Goal: Check status: Check status

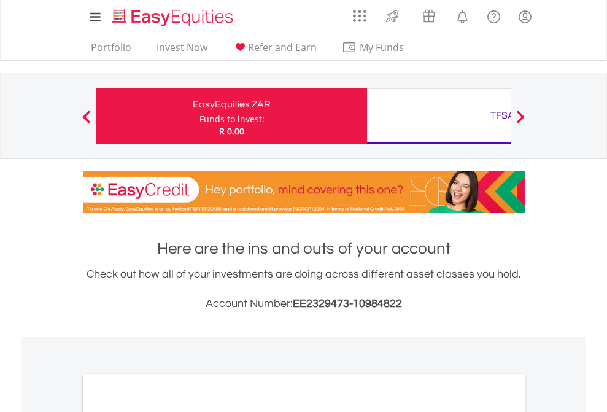
click at [199, 116] on div "Funds to invest:" at bounding box center [231, 119] width 65 height 12
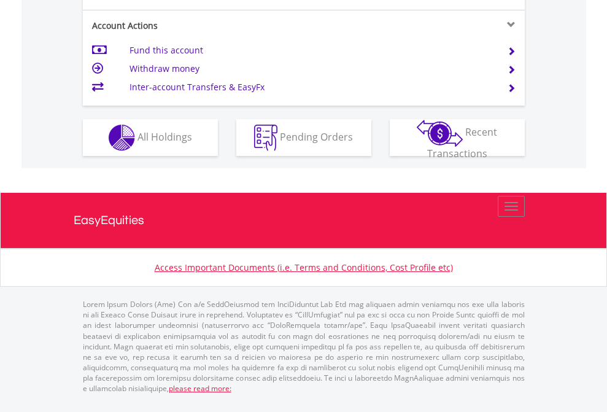
scroll to position [1151, 0]
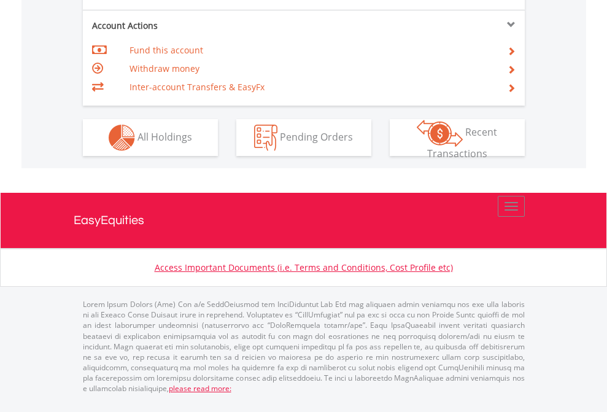
scroll to position [1151, 0]
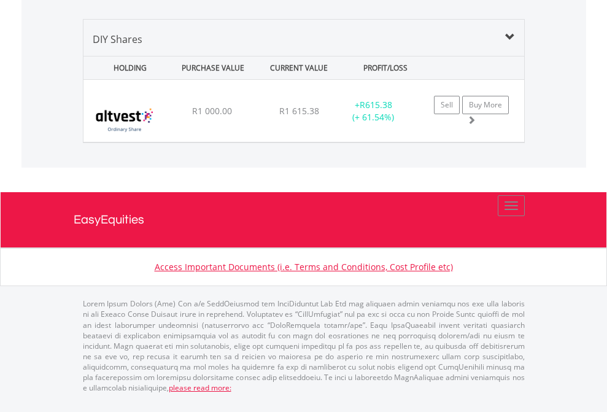
scroll to position [118, 193]
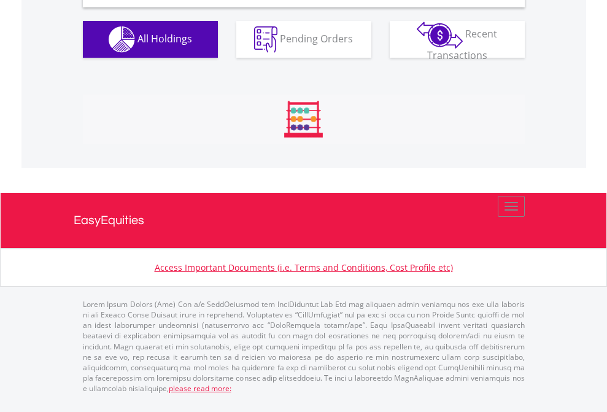
scroll to position [1186, 0]
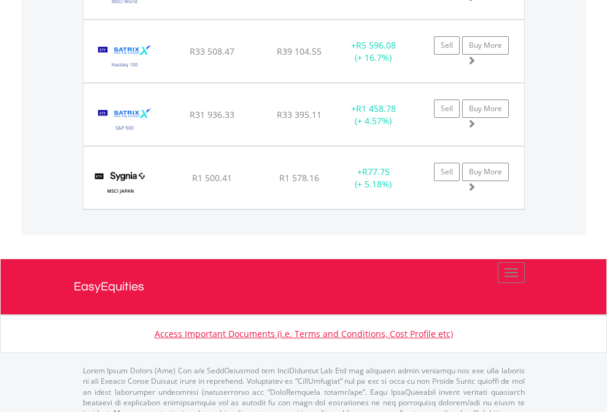
scroll to position [88, 0]
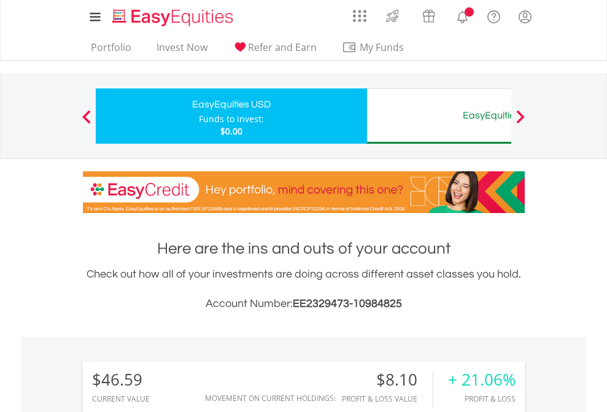
scroll to position [940, 0]
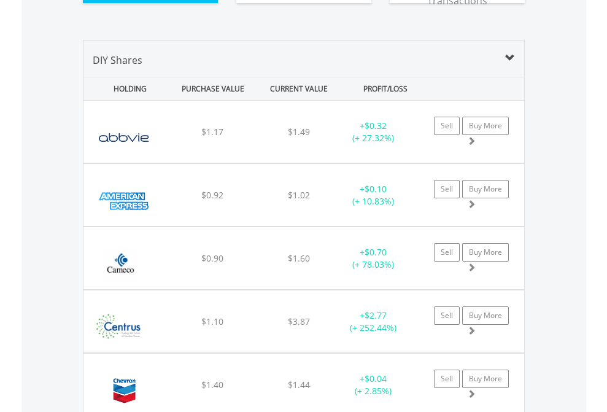
scroll to position [1389, 0]
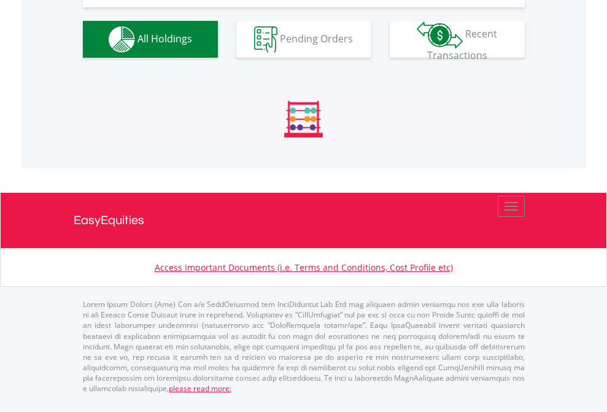
scroll to position [118, 193]
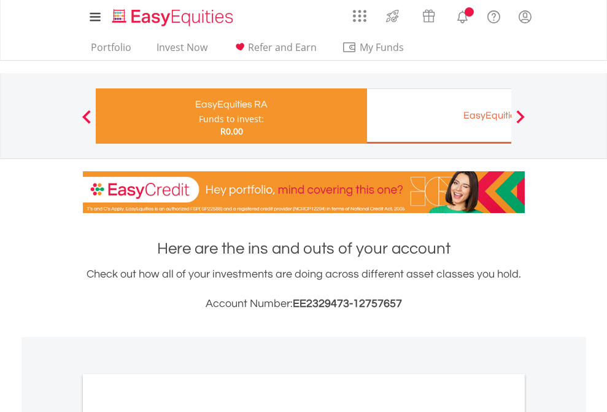
scroll to position [737, 0]
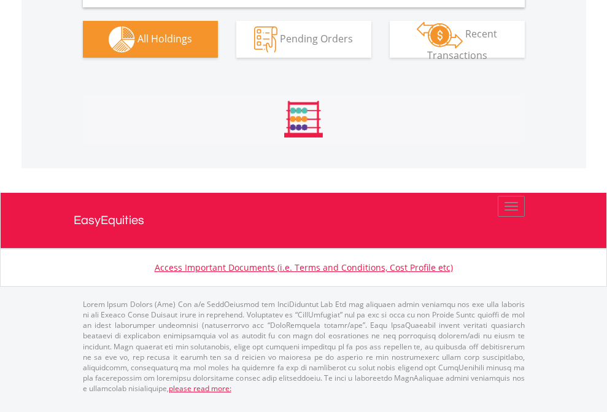
scroll to position [1186, 0]
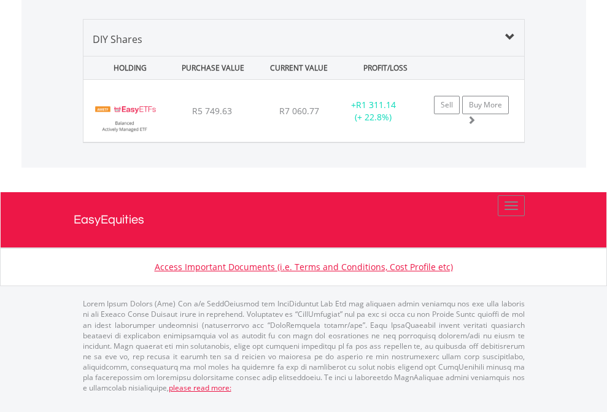
scroll to position [88, 0]
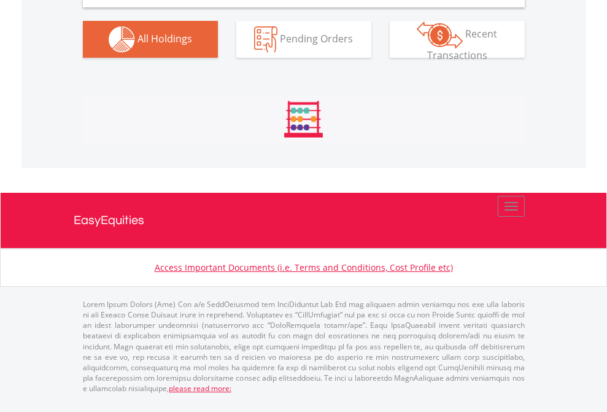
scroll to position [1186, 0]
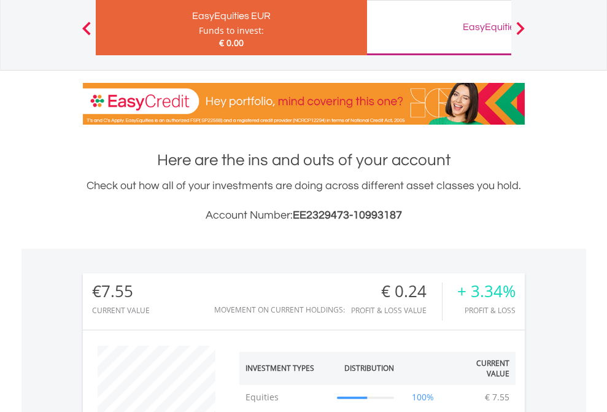
scroll to position [118, 193]
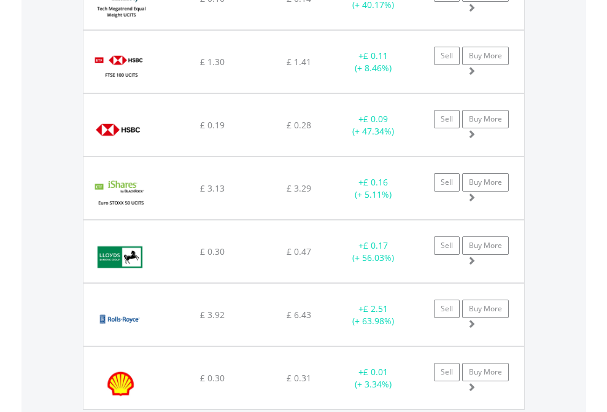
scroll to position [118, 193]
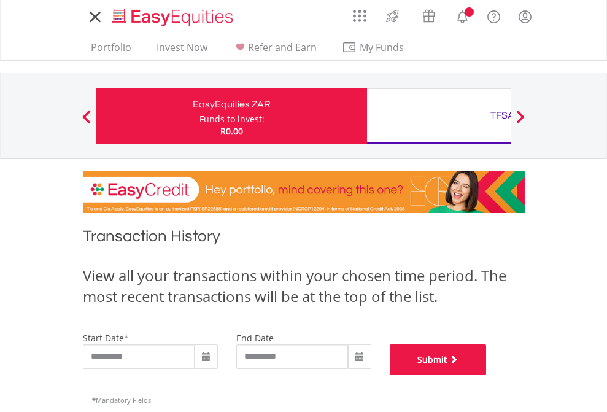
click at [486, 375] on button "Submit" at bounding box center [437, 359] width 97 height 31
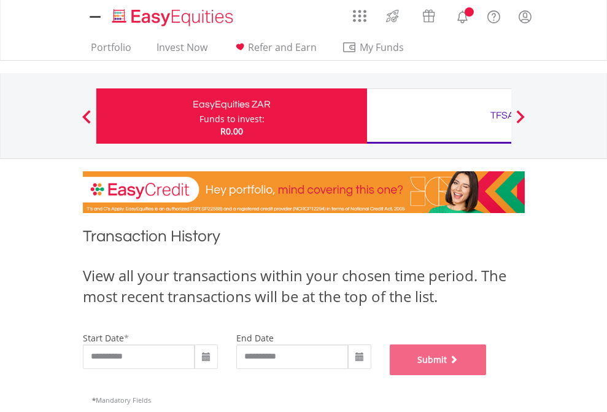
scroll to position [497, 0]
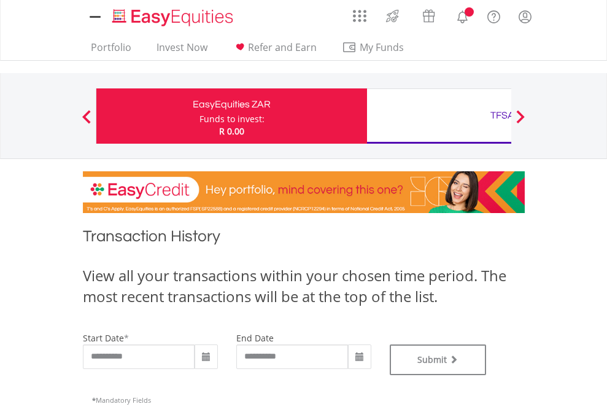
click at [439, 116] on div "TFSA" at bounding box center [502, 115] width 256 height 17
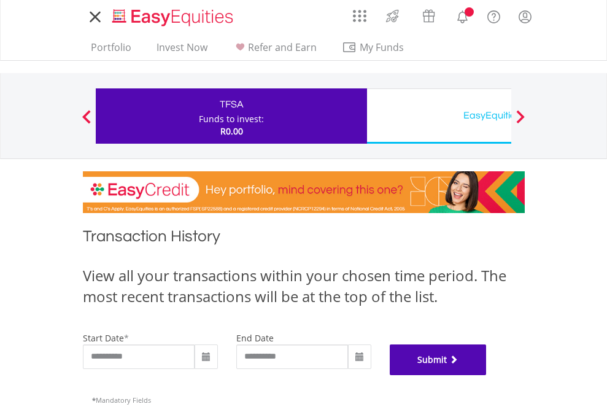
click at [486, 375] on button "Submit" at bounding box center [437, 359] width 97 height 31
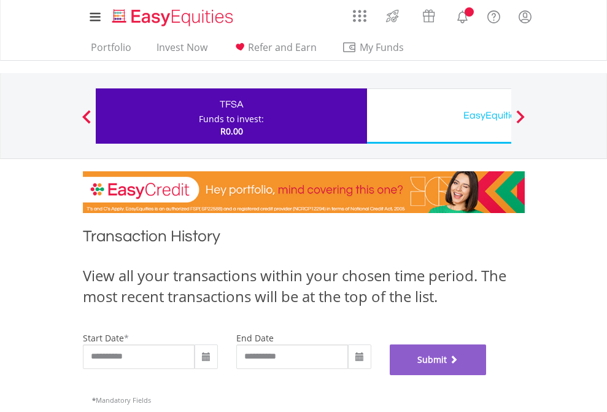
scroll to position [497, 0]
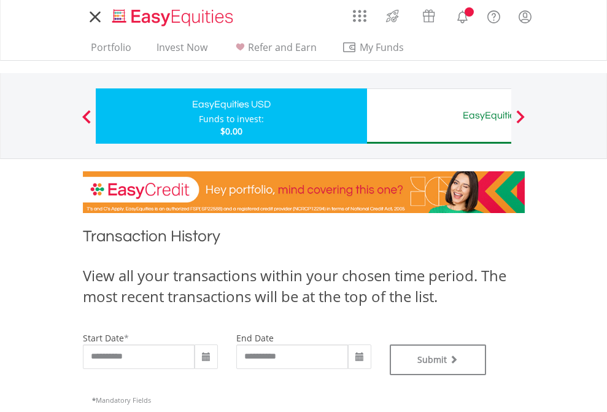
type input "**********"
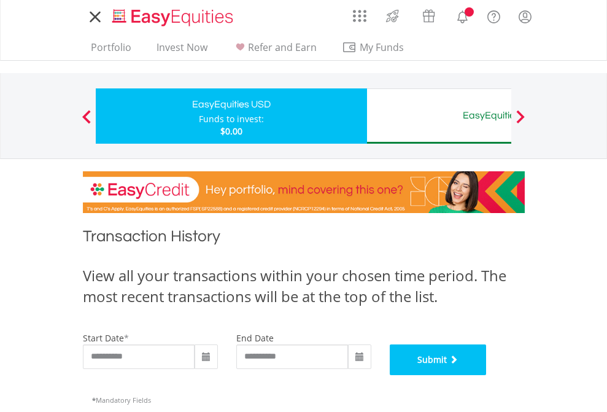
click at [486, 375] on button "Submit" at bounding box center [437, 359] width 97 height 31
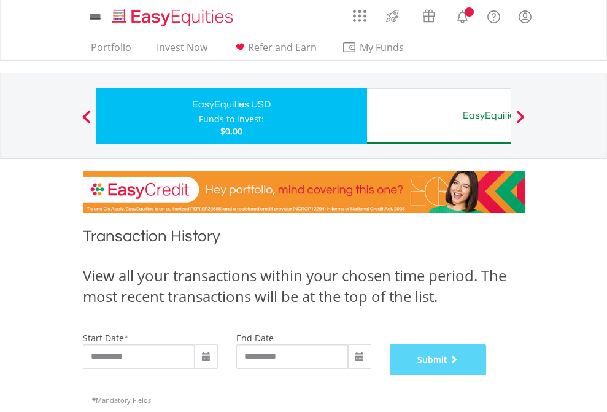
scroll to position [497, 0]
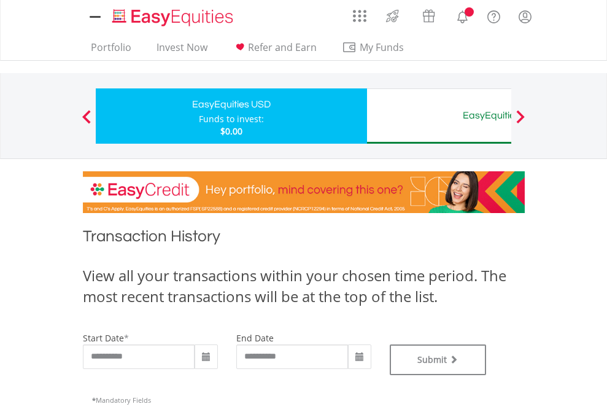
click at [439, 116] on div "EasyEquities AUD" at bounding box center [502, 115] width 256 height 17
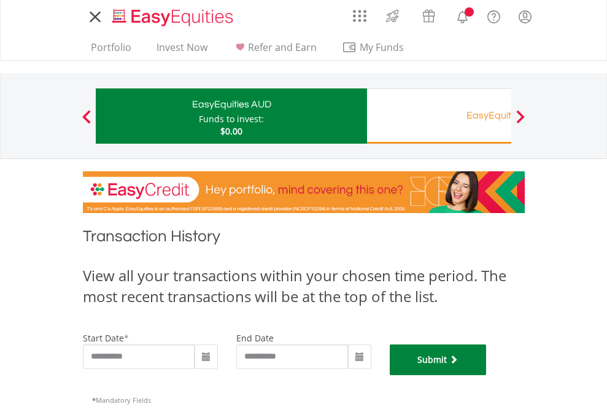
click at [486, 375] on button "Submit" at bounding box center [437, 359] width 97 height 31
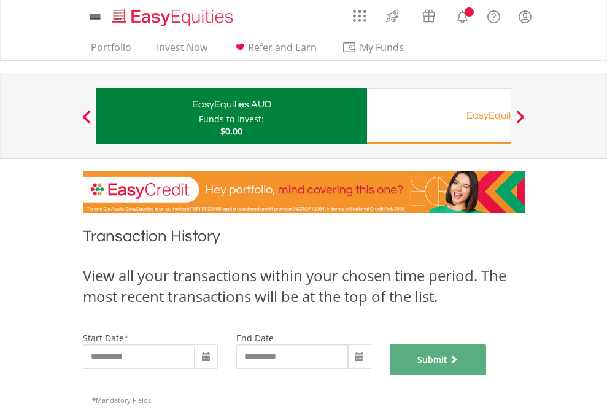
scroll to position [497, 0]
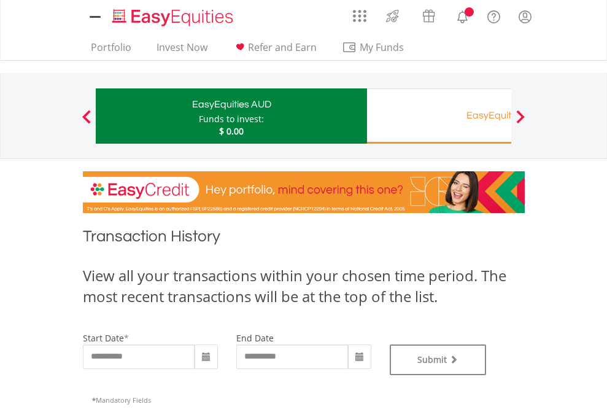
click at [439, 116] on div "EasyEquities RA" at bounding box center [502, 115] width 256 height 17
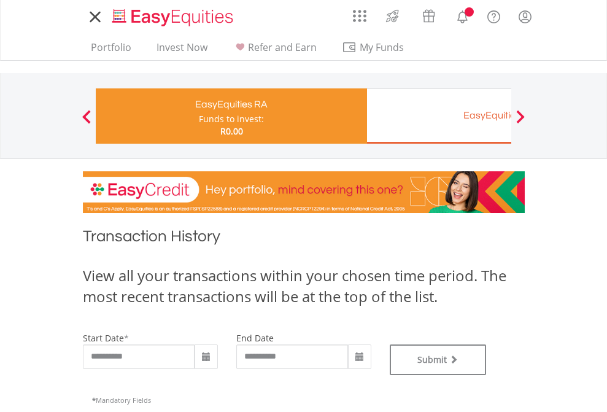
type input "**********"
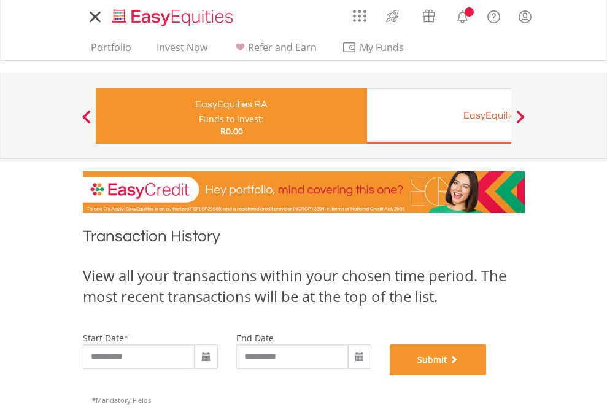
click at [486, 375] on button "Submit" at bounding box center [437, 359] width 97 height 31
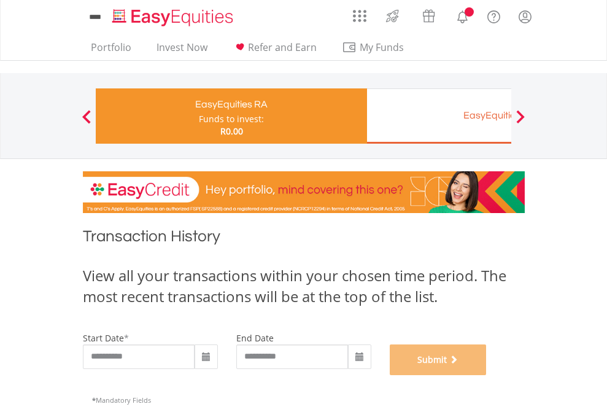
scroll to position [497, 0]
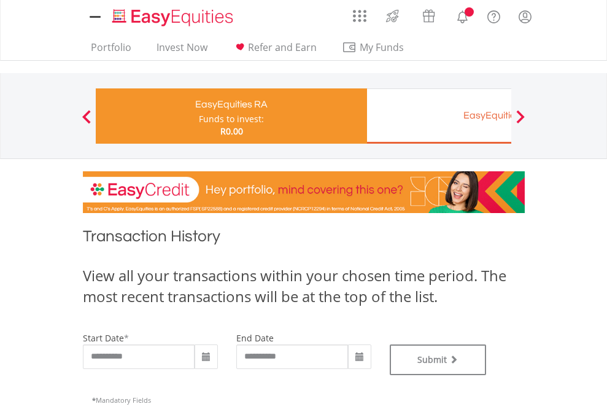
click at [439, 116] on div "EasyEquities EUR" at bounding box center [502, 115] width 256 height 17
type input "**********"
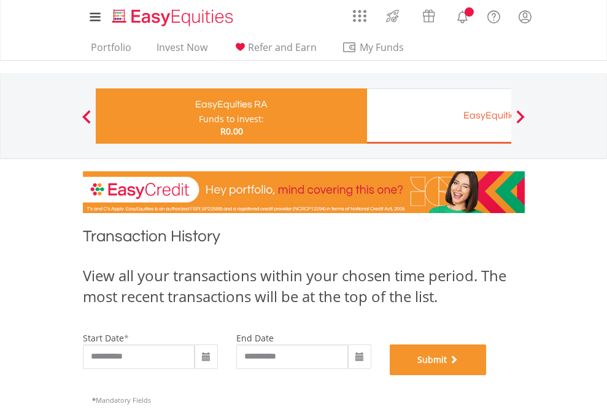
click at [486, 375] on button "Submit" at bounding box center [437, 359] width 97 height 31
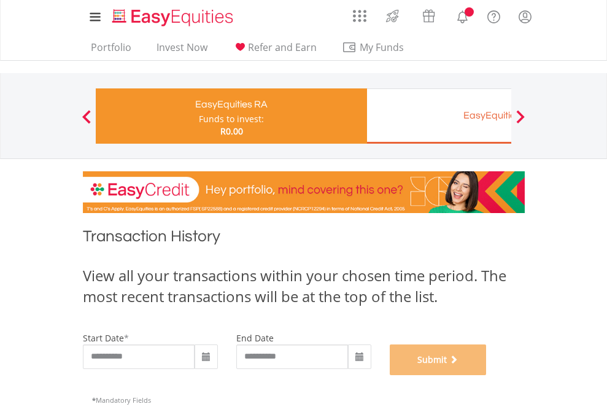
scroll to position [497, 0]
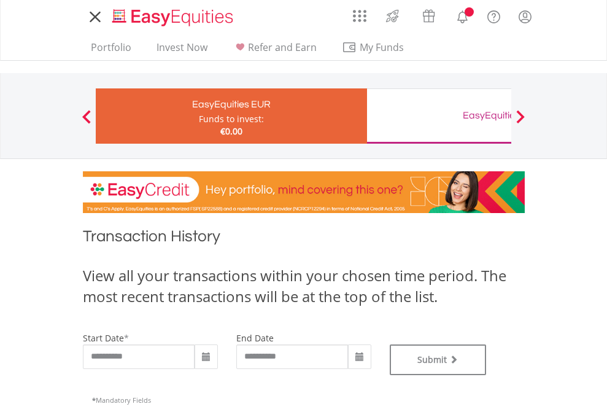
click at [439, 116] on div "EasyEquities GBP" at bounding box center [502, 115] width 256 height 17
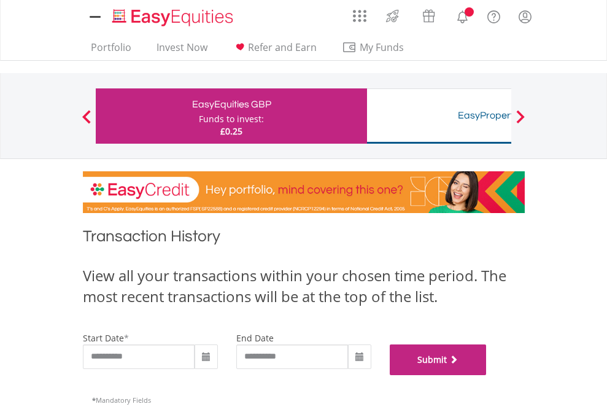
click at [486, 375] on button "Submit" at bounding box center [437, 359] width 97 height 31
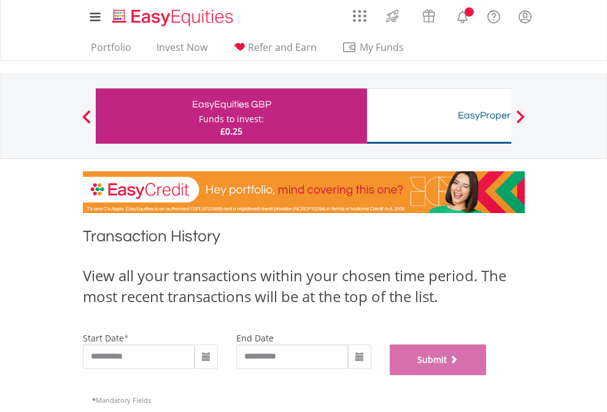
scroll to position [497, 0]
